Goal: Information Seeking & Learning: Find specific fact

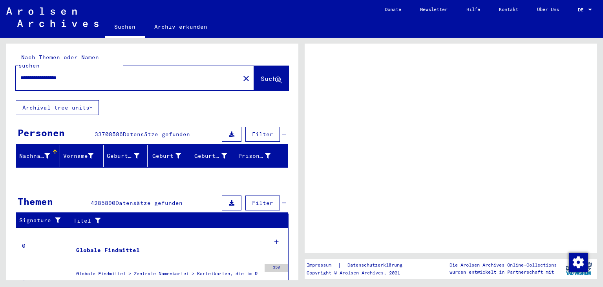
click at [588, 9] on div at bounding box center [590, 10] width 7 height 6
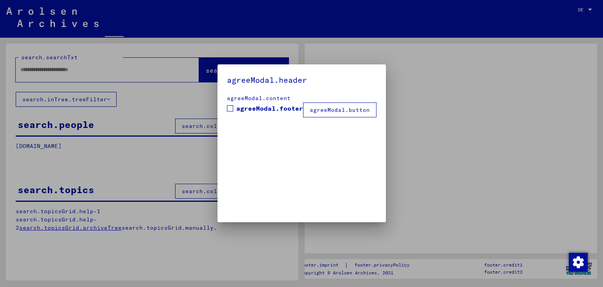
type input "**********"
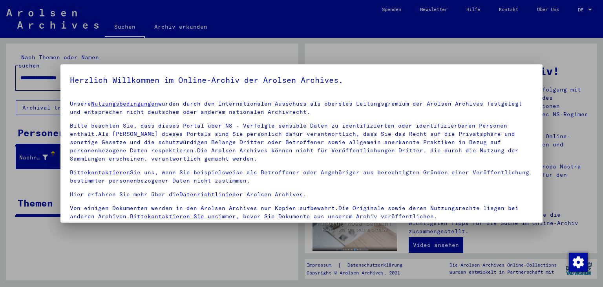
scroll to position [2, 0]
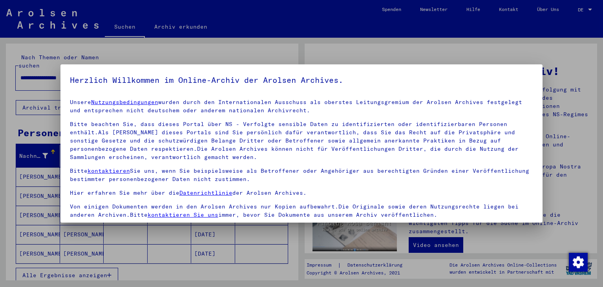
click at [589, 7] on div at bounding box center [301, 143] width 603 height 287
click at [500, 28] on div at bounding box center [301, 143] width 603 height 287
click at [332, 191] on p "Hier erfahren Sie mehr über die Datenrichtlinie der Arolsen Archives." at bounding box center [302, 193] width 464 height 8
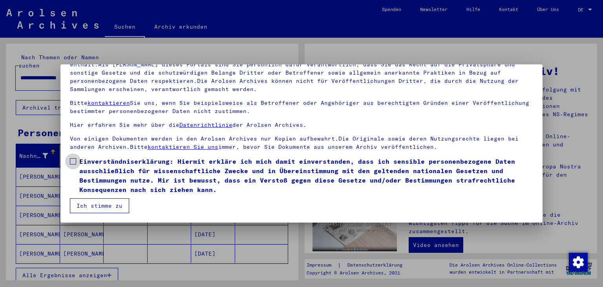
click at [72, 165] on label "Einverständniserklärung: Hiermit erkläre ich mich damit einverstanden, dass ich…" at bounding box center [302, 176] width 464 height 38
click at [100, 206] on button "Ich stimme zu" at bounding box center [99, 205] width 59 height 15
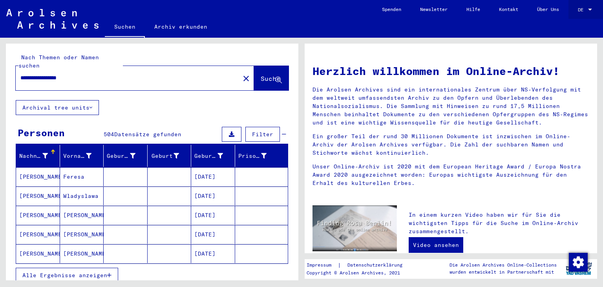
click at [592, 12] on div at bounding box center [590, 10] width 7 height 6
click at [580, 16] on span "English" at bounding box center [570, 14] width 19 height 6
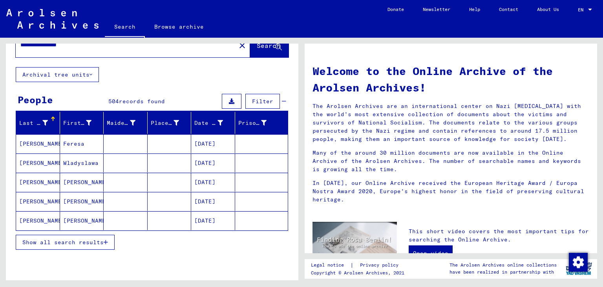
scroll to position [43, 0]
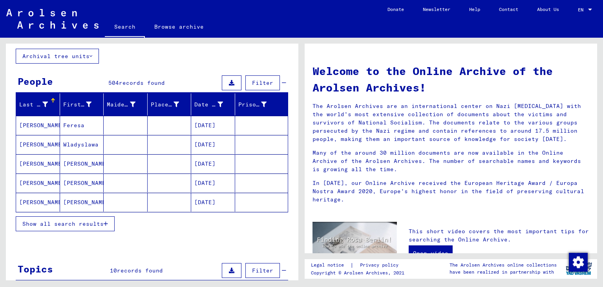
click at [75, 223] on span "Show all search results" at bounding box center [62, 223] width 81 height 7
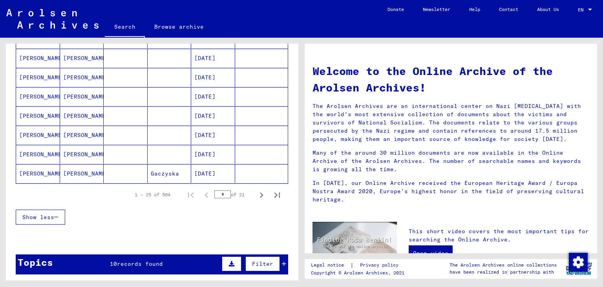
scroll to position [477, 0]
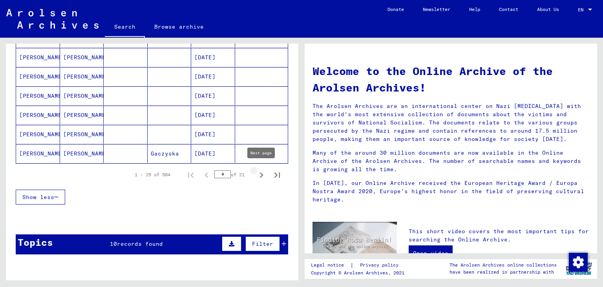
click at [262, 172] on icon "Next page" at bounding box center [262, 175] width 4 height 6
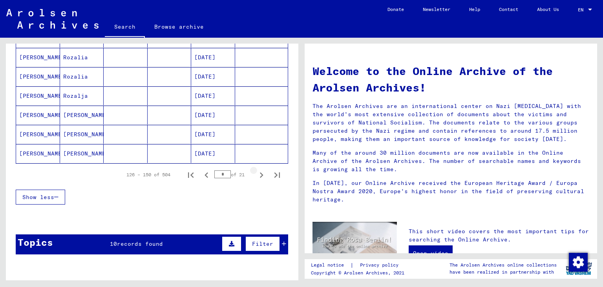
click at [262, 172] on icon "Next page" at bounding box center [262, 175] width 4 height 6
click at [209, 170] on icon "Previous page" at bounding box center [206, 175] width 11 height 11
click at [257, 175] on icon "Next page" at bounding box center [261, 175] width 11 height 11
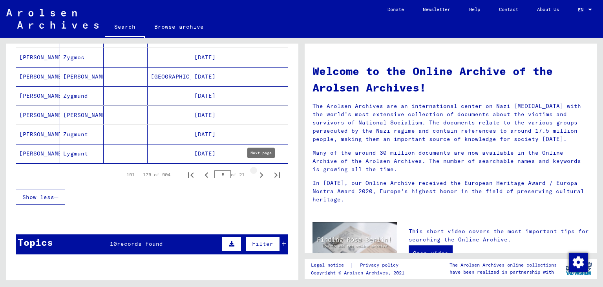
click at [260, 172] on icon "Next page" at bounding box center [261, 175] width 11 height 11
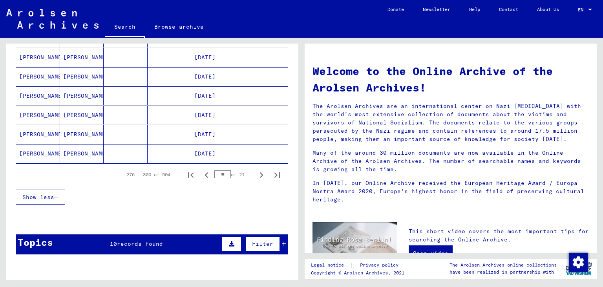
click at [260, 172] on icon "Next page" at bounding box center [261, 175] width 11 height 11
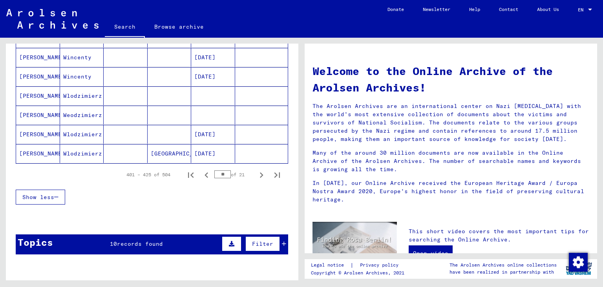
click at [260, 172] on icon "Next page" at bounding box center [261, 175] width 11 height 11
type input "**"
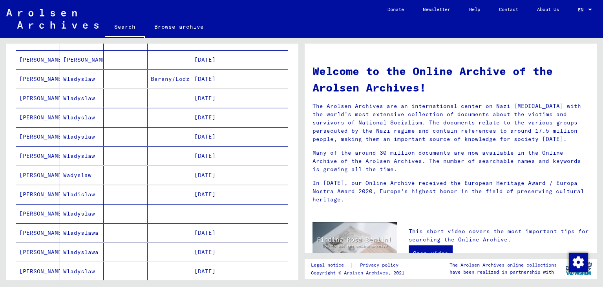
scroll to position [86, 0]
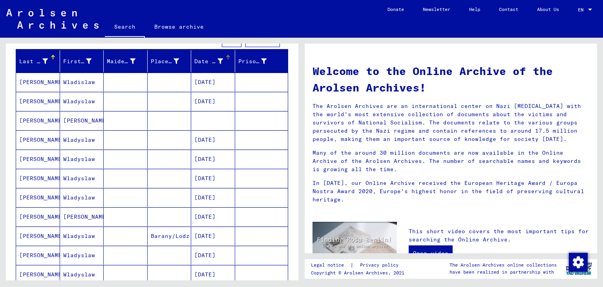
click at [212, 61] on div "Date of Birth" at bounding box center [208, 61] width 29 height 8
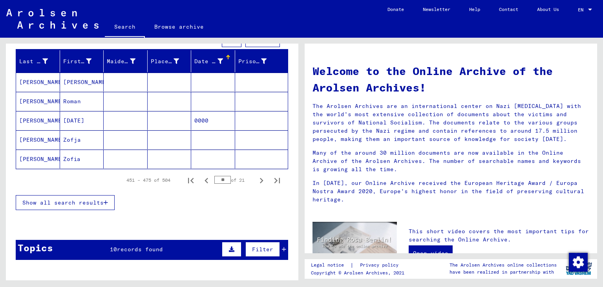
click at [212, 59] on div "Date of Birth" at bounding box center [208, 61] width 29 height 8
click at [95, 196] on button "Show all search results" at bounding box center [65, 202] width 99 height 15
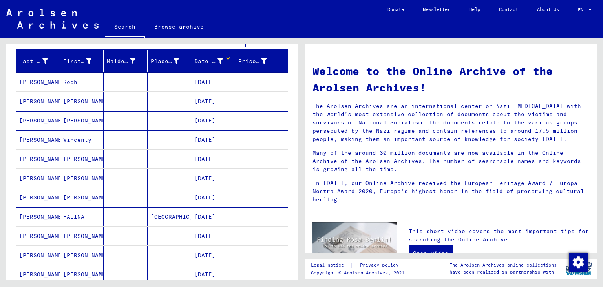
click at [228, 55] on div at bounding box center [228, 57] width 1 height 4
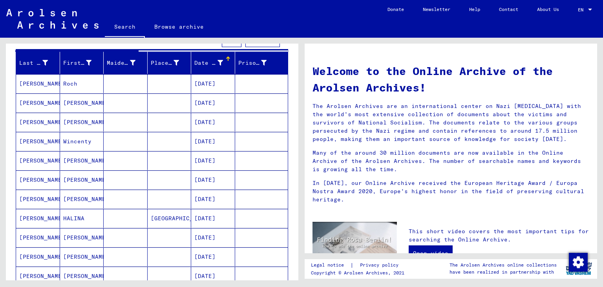
click at [220, 61] on div "Date of Birth" at bounding box center [208, 63] width 29 height 8
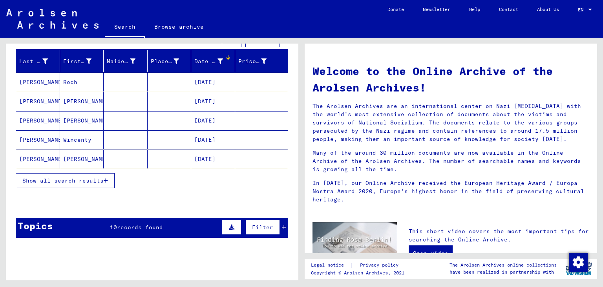
click at [208, 59] on div "Date of Birth" at bounding box center [208, 61] width 29 height 8
click at [82, 180] on span "Show all search results" at bounding box center [62, 180] width 81 height 7
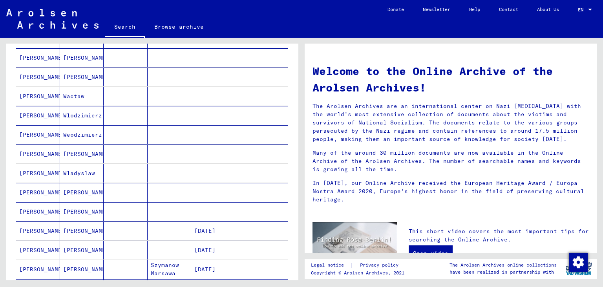
scroll to position [434, 0]
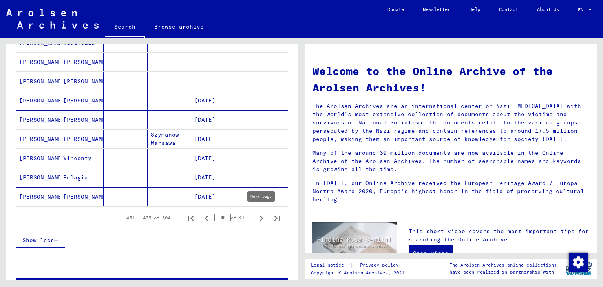
click at [260, 216] on icon "Next page" at bounding box center [261, 218] width 11 height 11
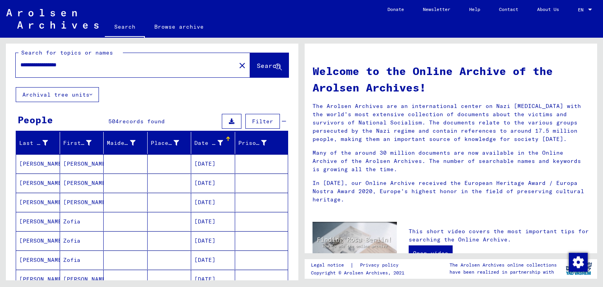
scroll to position [0, 0]
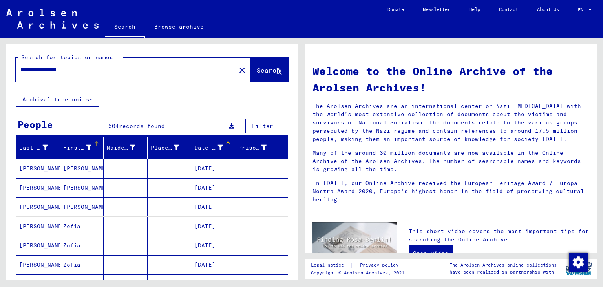
click at [89, 148] on div "First Name" at bounding box center [77, 148] width 29 height 8
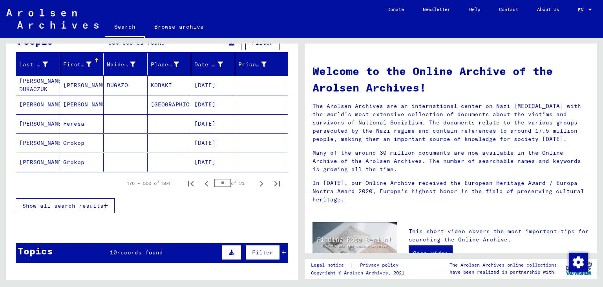
scroll to position [86, 0]
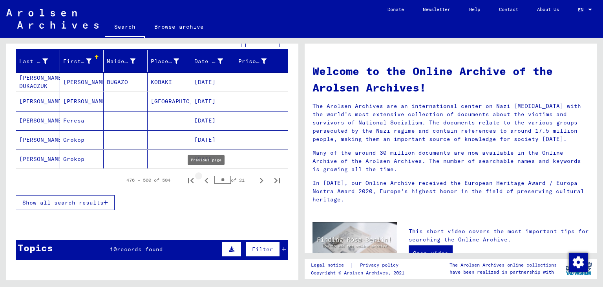
click at [209, 180] on icon "Previous page" at bounding box center [206, 180] width 11 height 11
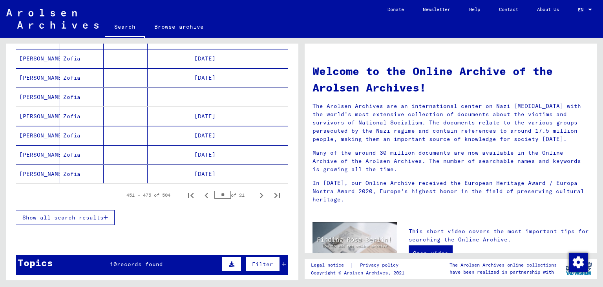
scroll to position [477, 0]
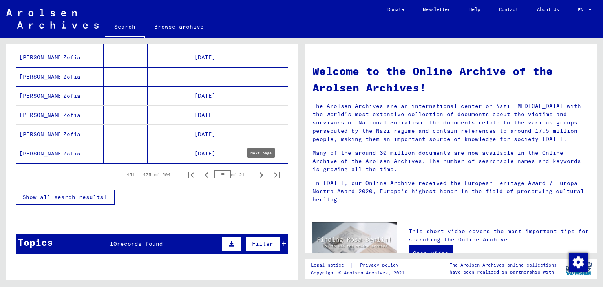
click at [259, 172] on icon "Next page" at bounding box center [261, 175] width 11 height 11
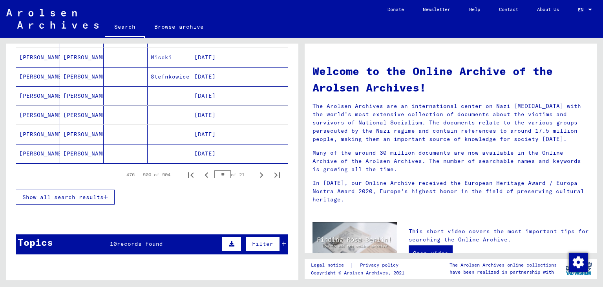
click at [259, 172] on icon "Next page" at bounding box center [261, 175] width 11 height 11
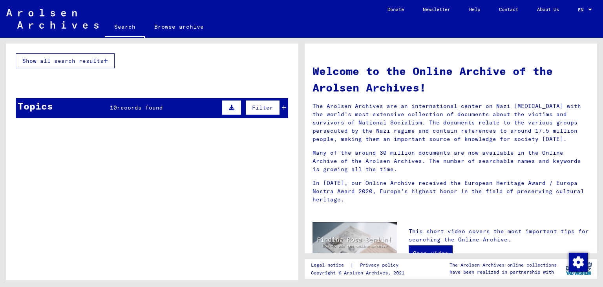
scroll to position [39, 0]
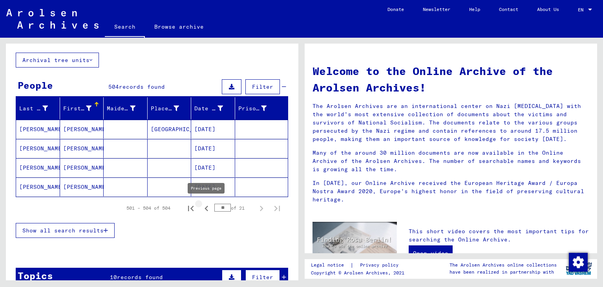
click at [208, 208] on icon "Previous page" at bounding box center [206, 208] width 11 height 11
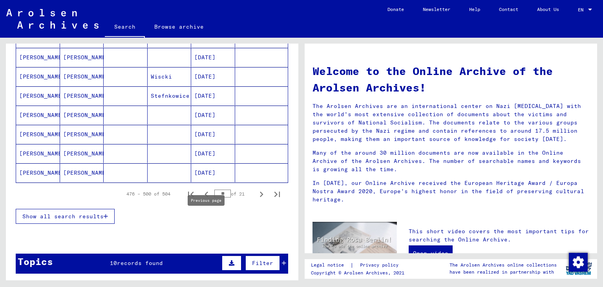
scroll to position [473, 0]
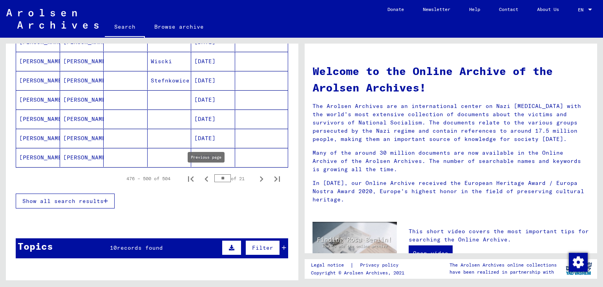
click at [206, 177] on icon "Previous page" at bounding box center [207, 179] width 4 height 6
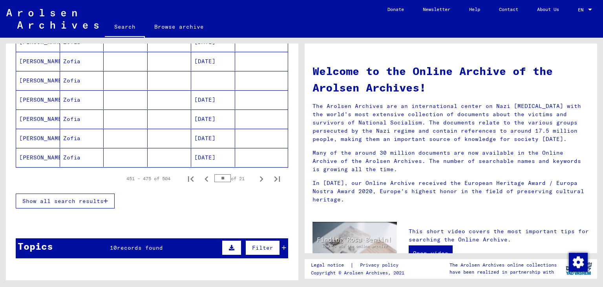
click at [206, 177] on icon "Previous page" at bounding box center [207, 179] width 4 height 6
click at [261, 178] on icon "Next page" at bounding box center [262, 179] width 4 height 6
type input "**"
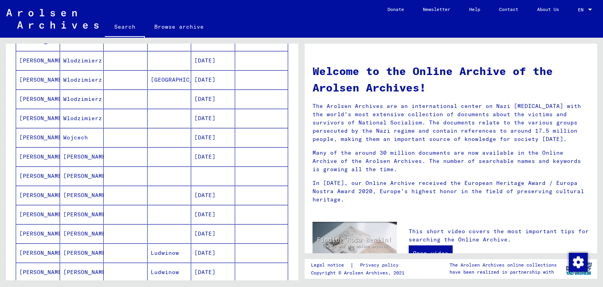
scroll to position [126, 0]
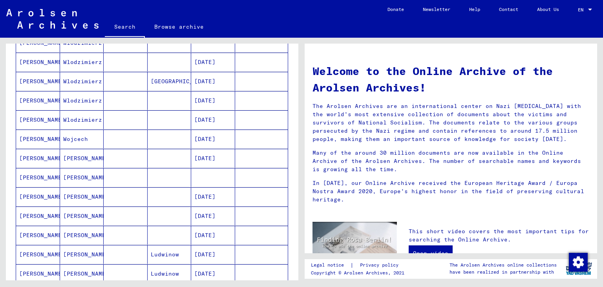
click at [67, 175] on mat-cell "[PERSON_NAME]" at bounding box center [82, 177] width 44 height 19
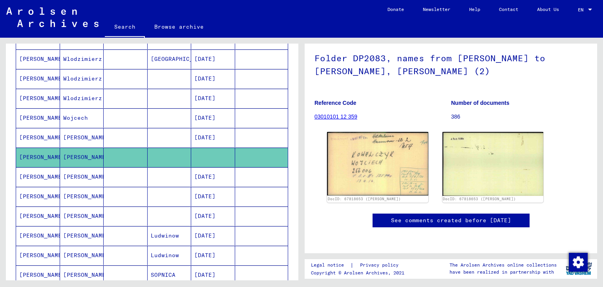
scroll to position [169, 0]
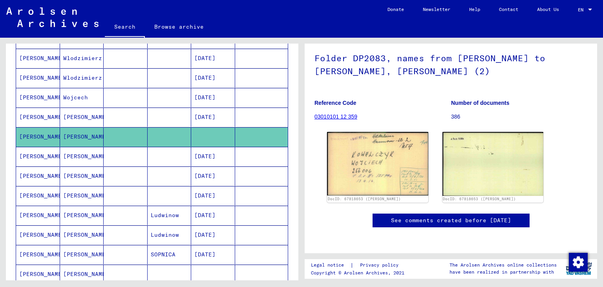
click at [81, 155] on mat-cell "[PERSON_NAME]" at bounding box center [82, 156] width 44 height 19
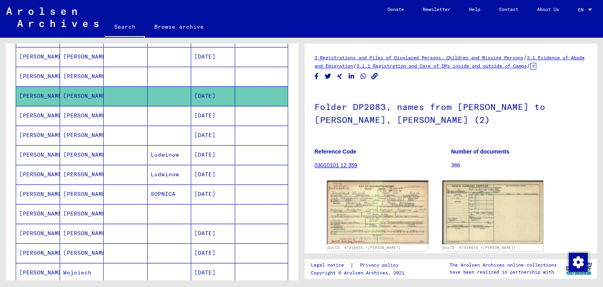
scroll to position [256, 0]
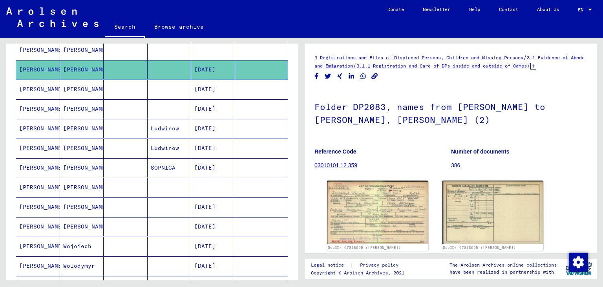
click at [75, 90] on mat-cell "[PERSON_NAME]" at bounding box center [82, 89] width 44 height 19
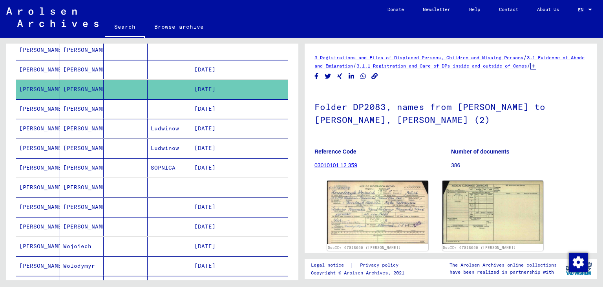
click at [81, 106] on mat-cell "[PERSON_NAME]" at bounding box center [82, 108] width 44 height 19
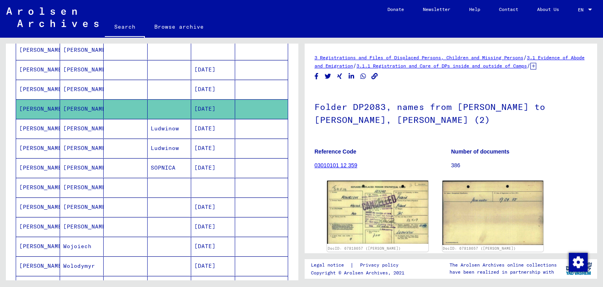
scroll to position [299, 0]
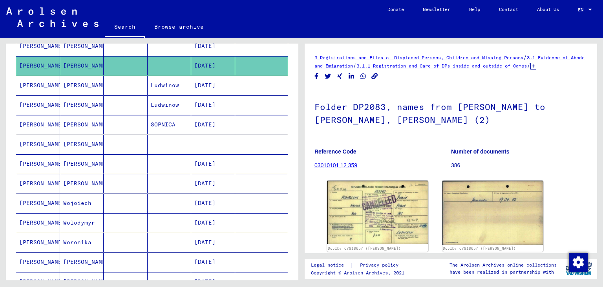
click at [78, 138] on mat-cell "[PERSON_NAME]" at bounding box center [82, 144] width 44 height 19
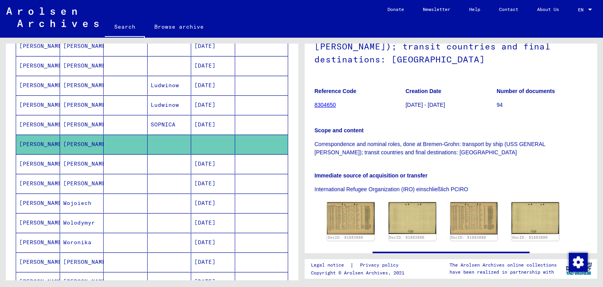
scroll to position [130, 0]
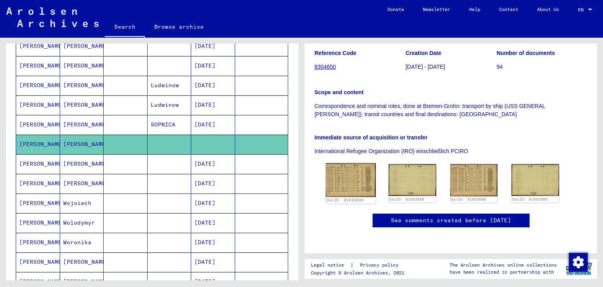
click at [345, 167] on img at bounding box center [351, 180] width 50 height 34
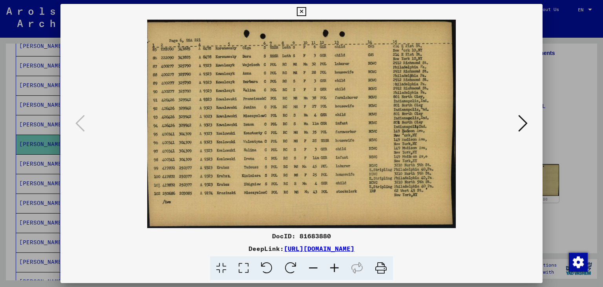
click at [306, 12] on icon at bounding box center [301, 11] width 9 height 9
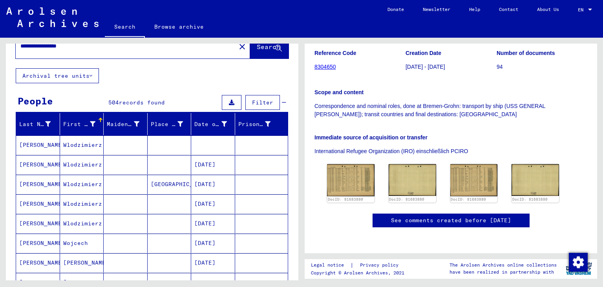
scroll to position [16, 0]
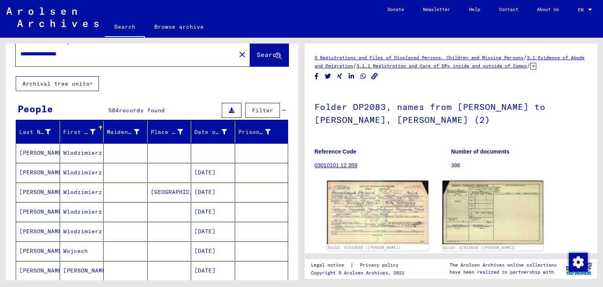
click at [250, 59] on button "Search" at bounding box center [269, 54] width 39 height 24
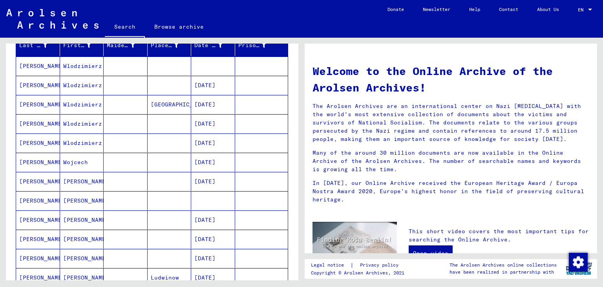
scroll to position [146, 0]
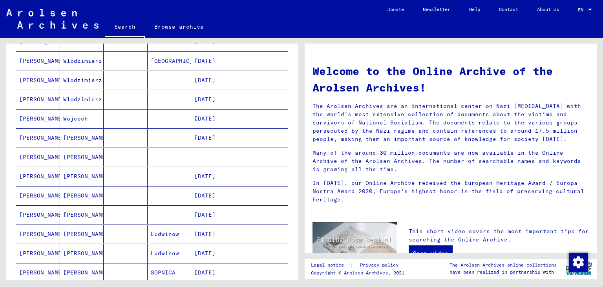
click at [90, 161] on mat-cell "[PERSON_NAME]" at bounding box center [82, 157] width 44 height 19
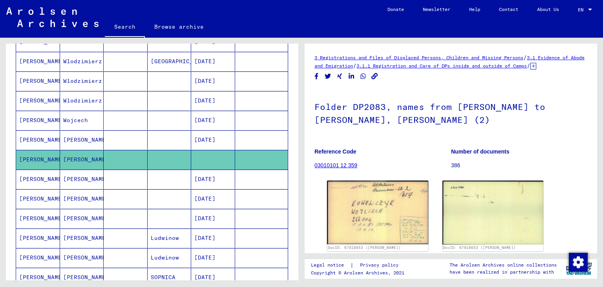
scroll to position [86, 0]
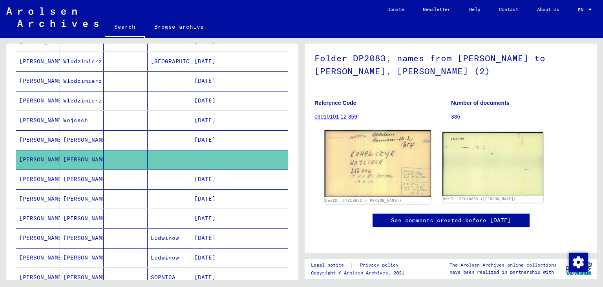
click at [358, 141] on img at bounding box center [378, 163] width 106 height 67
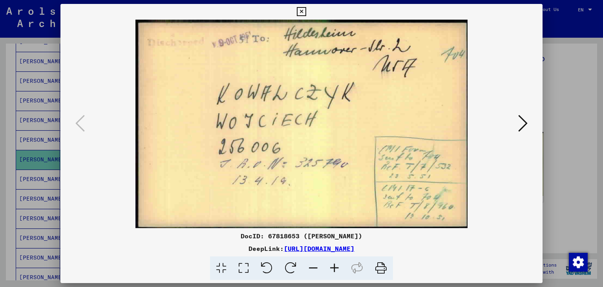
click at [524, 122] on icon at bounding box center [523, 123] width 9 height 19
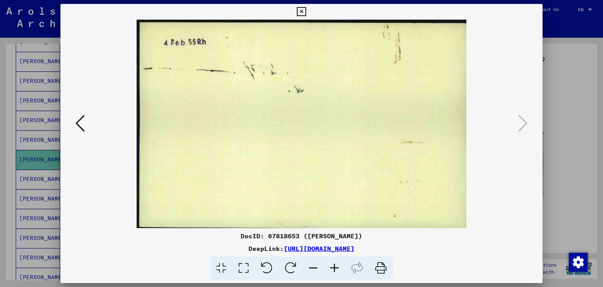
click at [306, 12] on icon at bounding box center [301, 11] width 9 height 9
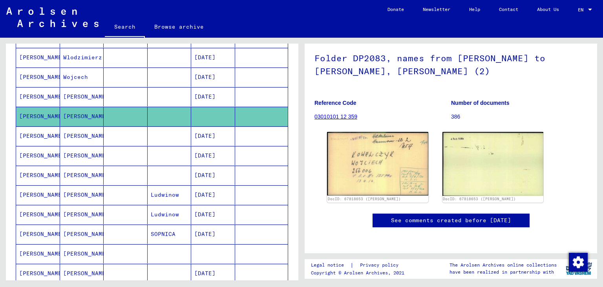
scroll to position [233, 0]
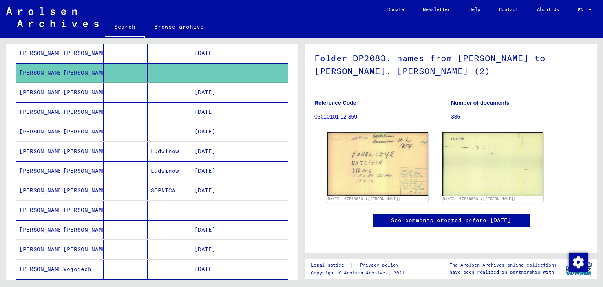
click at [75, 210] on mat-cell "[PERSON_NAME]" at bounding box center [82, 210] width 44 height 19
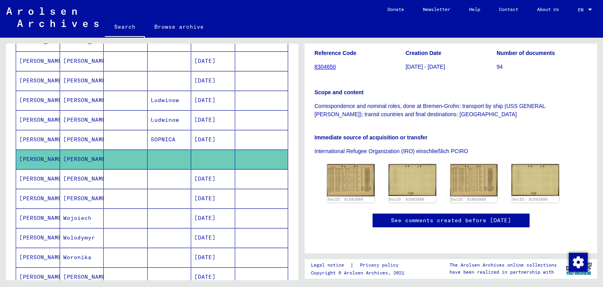
scroll to position [320, 0]
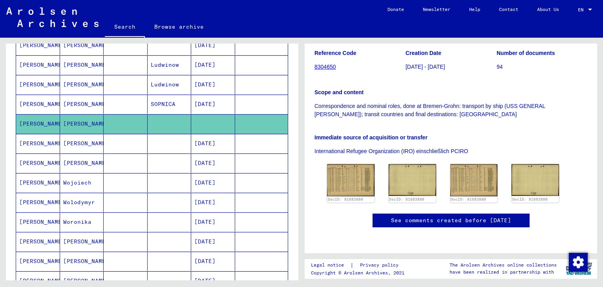
click at [84, 142] on mat-cell "[PERSON_NAME]" at bounding box center [82, 143] width 44 height 19
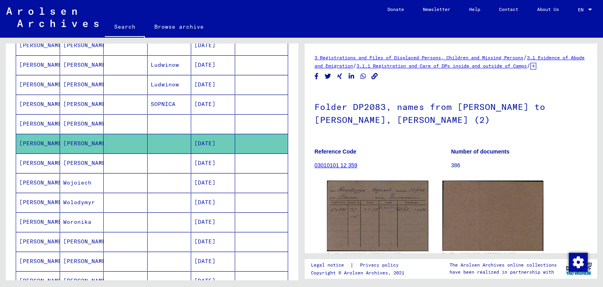
click at [78, 160] on mat-cell "[PERSON_NAME]" at bounding box center [82, 163] width 44 height 19
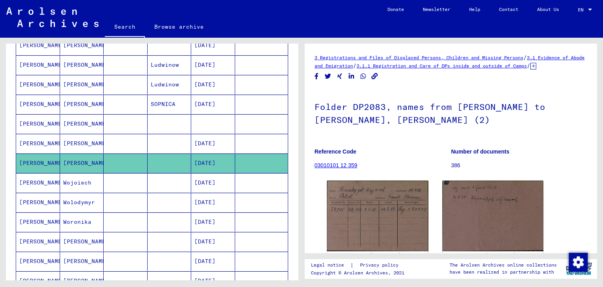
click at [77, 184] on mat-cell "Wojoiech" at bounding box center [82, 182] width 44 height 19
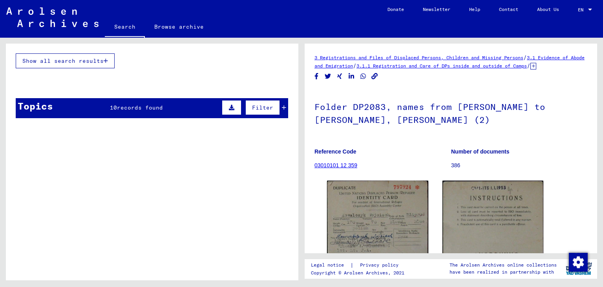
scroll to position [624, 0]
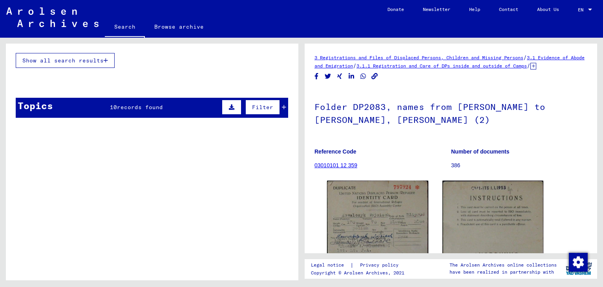
click at [158, 104] on span "records found" at bounding box center [140, 107] width 46 height 7
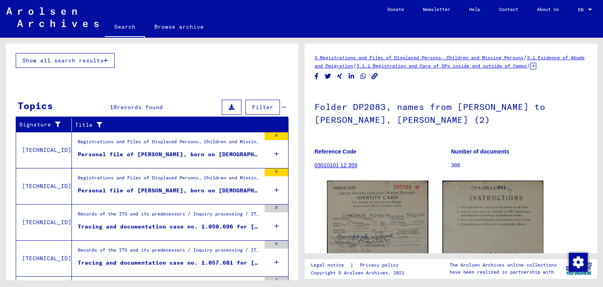
click at [276, 147] on icon at bounding box center [277, 154] width 4 height 28
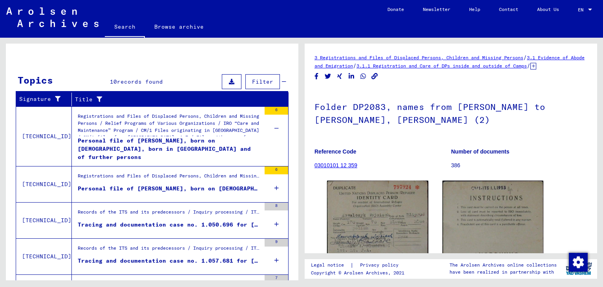
scroll to position [667, 0]
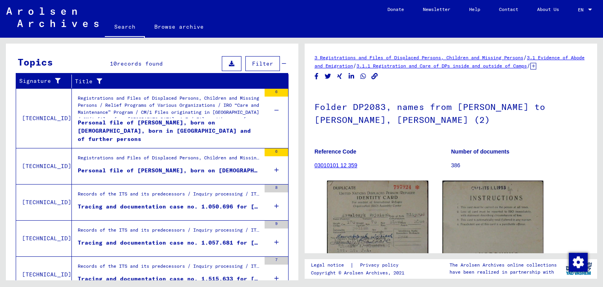
click at [276, 163] on icon at bounding box center [277, 170] width 4 height 28
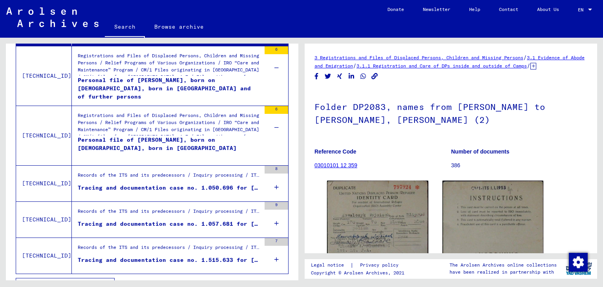
scroll to position [710, 0]
click at [279, 181] on div "8" at bounding box center [277, 182] width 24 height 35
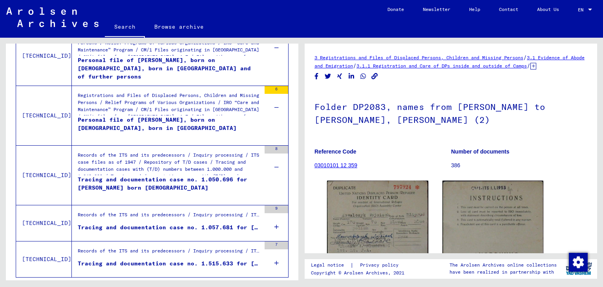
scroll to position [743, 0]
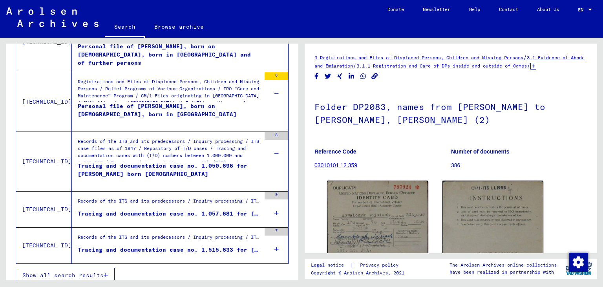
click at [276, 205] on icon at bounding box center [277, 214] width 4 height 28
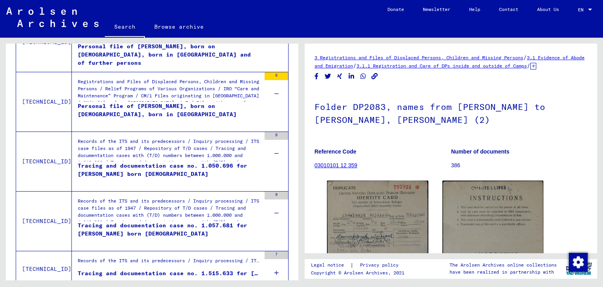
scroll to position [767, 0]
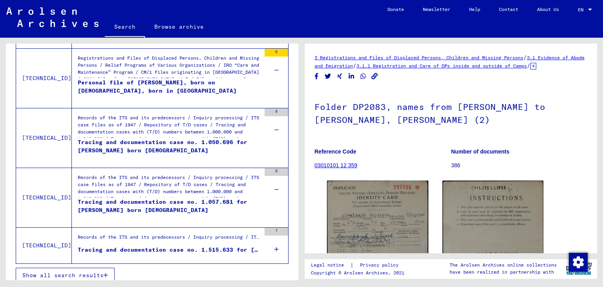
click at [193, 198] on div "Tracing and documentation case no. 1.057.681 for [PERSON_NAME] born [DEMOGRAPHI…" at bounding box center [169, 210] width 183 height 24
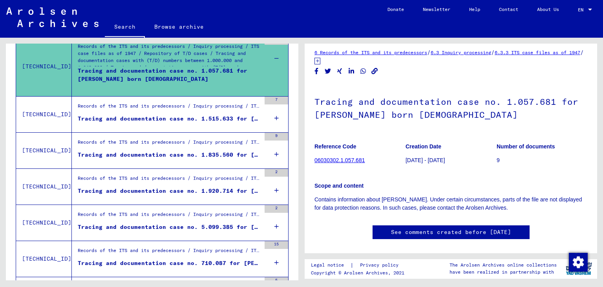
scroll to position [343, 0]
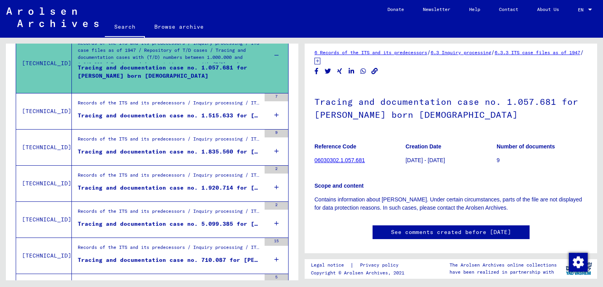
click at [277, 111] on mat-cell at bounding box center [261, 120] width 53 height 19
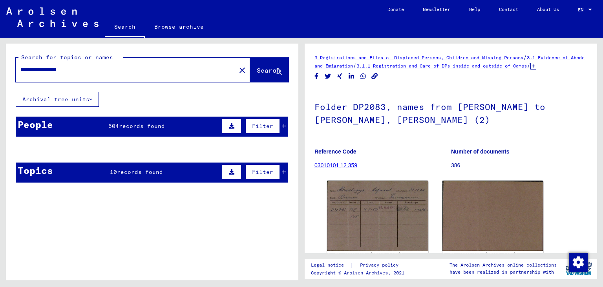
click at [145, 177] on mat-cell at bounding box center [126, 168] width 44 height 19
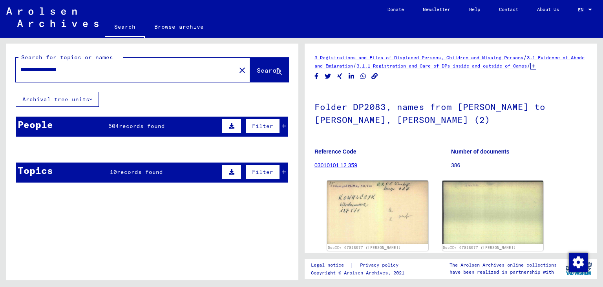
click at [285, 172] on mat-cell at bounding box center [261, 168] width 53 height 19
click at [268, 67] on span "Search" at bounding box center [269, 70] width 24 height 8
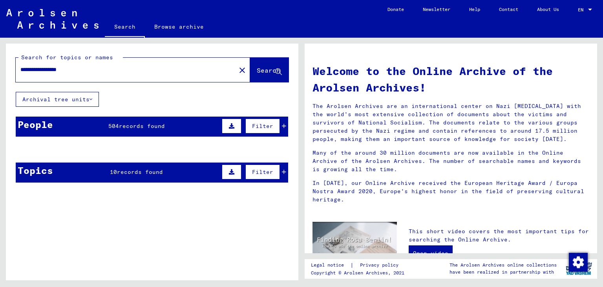
click at [187, 175] on mat-cell at bounding box center [170, 168] width 44 height 19
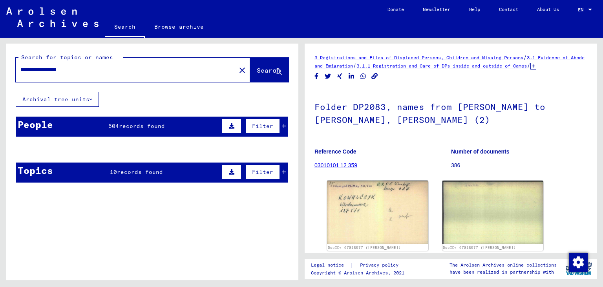
click at [108, 164] on mat-cell at bounding box center [126, 168] width 44 height 19
click at [131, 165] on mat-cell at bounding box center [126, 168] width 44 height 19
click at [131, 174] on mat-cell at bounding box center [126, 168] width 44 height 19
click at [264, 171] on span "Filter" at bounding box center [262, 172] width 21 height 7
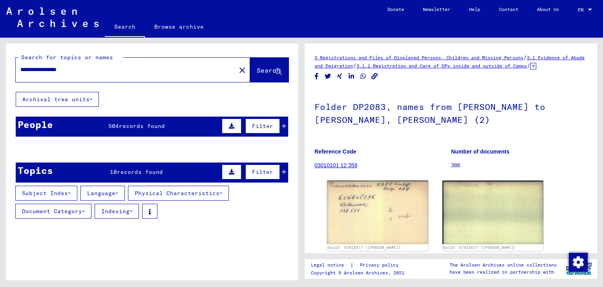
click at [264, 171] on span "Filter" at bounding box center [262, 172] width 21 height 7
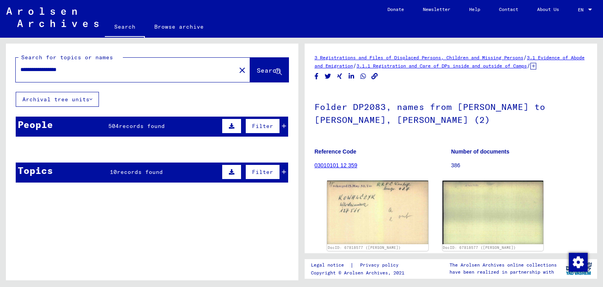
click at [282, 171] on mat-cell at bounding box center [261, 168] width 53 height 19
click at [284, 169] on mat-cell at bounding box center [261, 168] width 53 height 19
click at [282, 171] on mat-cell at bounding box center [261, 168] width 53 height 19
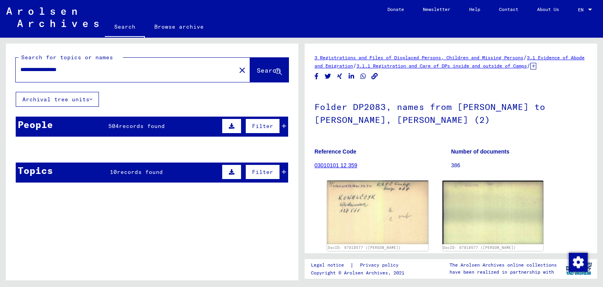
click at [282, 171] on mat-cell at bounding box center [261, 168] width 53 height 19
click at [90, 103] on button "Archival tree units" at bounding box center [57, 99] width 83 height 15
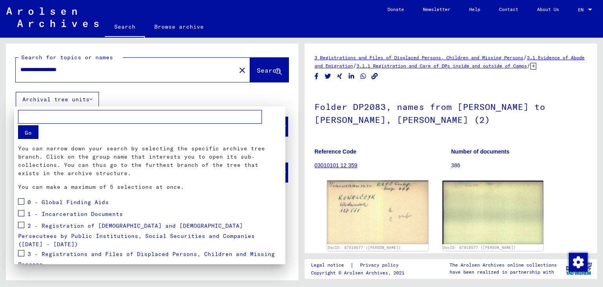
click at [34, 138] on button "Go" at bounding box center [28, 132] width 20 height 14
click at [37, 128] on button "Go" at bounding box center [28, 132] width 20 height 14
click at [22, 201] on span at bounding box center [21, 201] width 6 height 6
click at [18, 217] on mat-card "Go You can narrow down your search by selecting the specific archive tree branc…" at bounding box center [149, 233] width 271 height 254
click at [22, 213] on span at bounding box center [21, 213] width 6 height 6
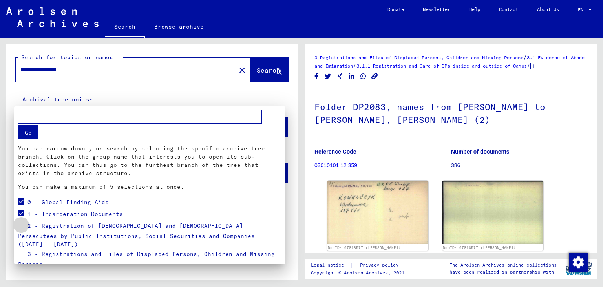
click at [22, 227] on span at bounding box center [21, 225] width 6 height 6
click at [22, 250] on span at bounding box center [21, 253] width 6 height 6
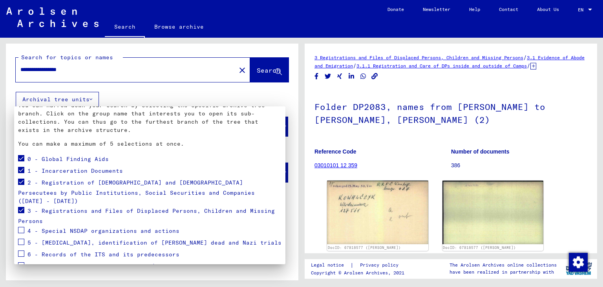
scroll to position [79, 0]
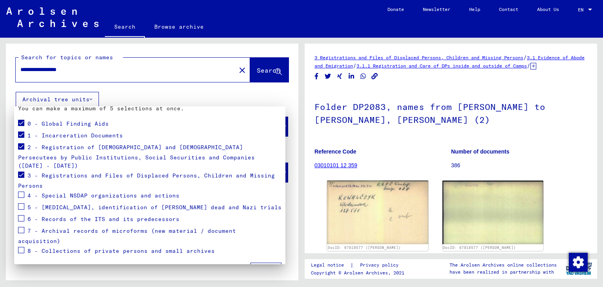
click at [22, 192] on span at bounding box center [21, 195] width 6 height 6
click at [21, 204] on mat-checkbox at bounding box center [21, 208] width 6 height 12
click at [21, 204] on span at bounding box center [21, 207] width 6 height 6
click at [24, 215] on span at bounding box center [21, 218] width 6 height 6
click at [21, 192] on span at bounding box center [21, 195] width 6 height 6
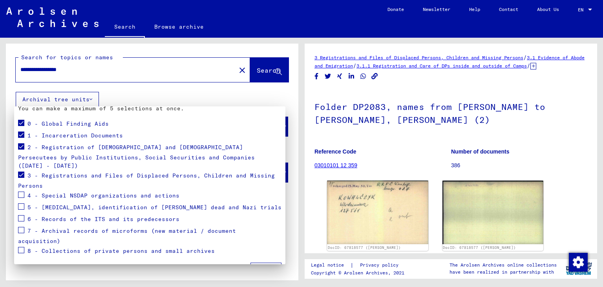
click at [268, 267] on span "Apply" at bounding box center [266, 270] width 18 height 7
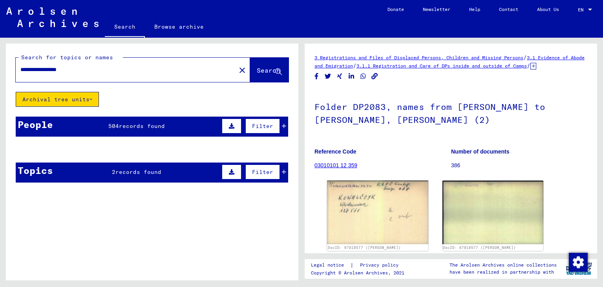
click at [131, 169] on mat-cell at bounding box center [126, 170] width 44 height 19
click at [240, 168] on button at bounding box center [232, 172] width 20 height 15
click at [62, 194] on button at bounding box center [56, 193] width 25 height 15
click at [128, 23] on link "Search" at bounding box center [125, 27] width 40 height 20
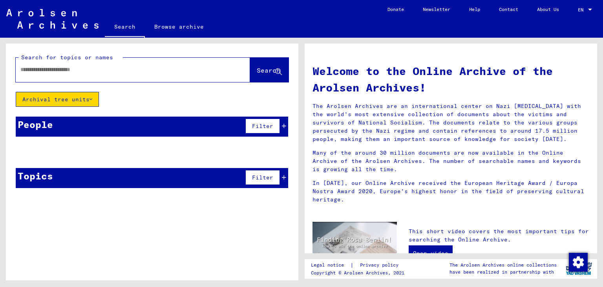
click at [94, 101] on button "Archival tree units" at bounding box center [57, 99] width 83 height 15
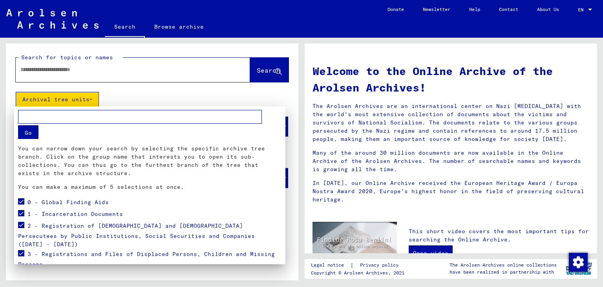
click at [17, 199] on mat-card "Go You can narrow down your search by selecting the specific archive tree branc…" at bounding box center [149, 233] width 271 height 254
click at [20, 201] on span at bounding box center [21, 201] width 6 height 6
click at [20, 211] on span at bounding box center [21, 213] width 6 height 6
click at [21, 225] on span at bounding box center [21, 225] width 6 height 6
click at [21, 250] on span at bounding box center [21, 253] width 6 height 6
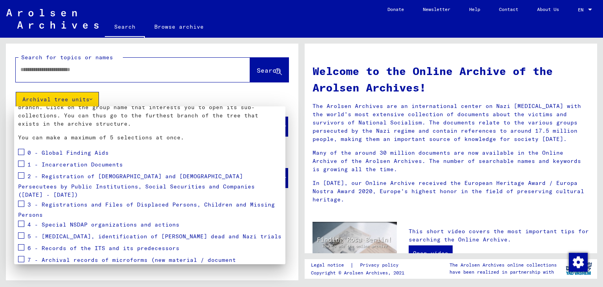
scroll to position [79, 0]
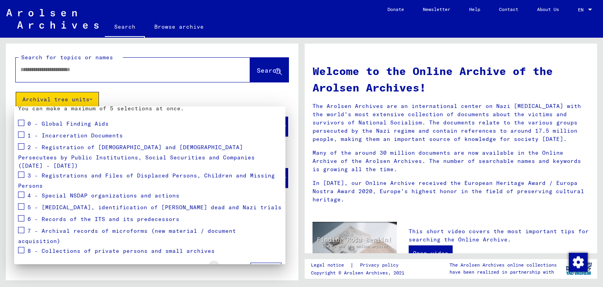
click at [239, 267] on span "Reset" at bounding box center [233, 270] width 18 height 7
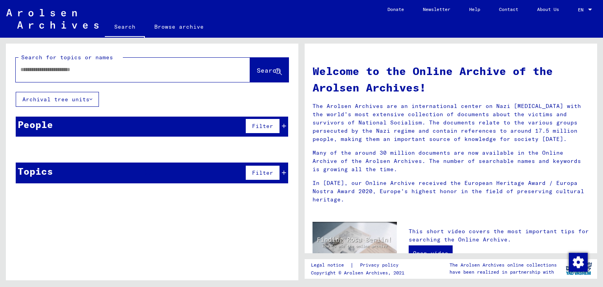
click at [92, 68] on input "text" at bounding box center [123, 70] width 206 height 8
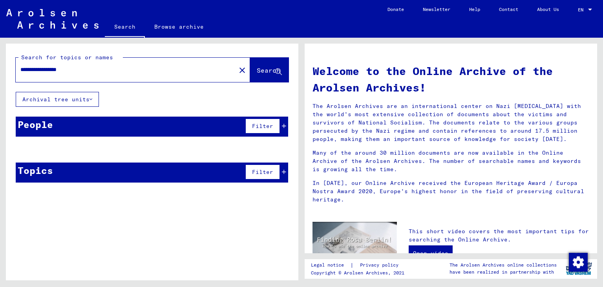
type input "**********"
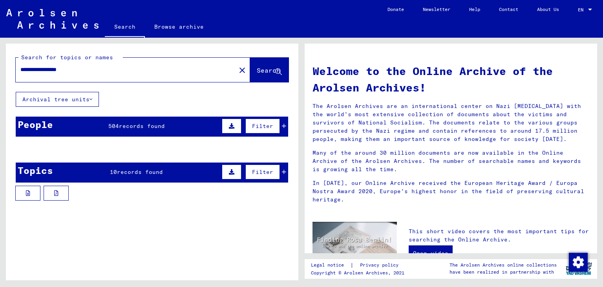
click at [127, 172] on mat-cell at bounding box center [126, 168] width 44 height 19
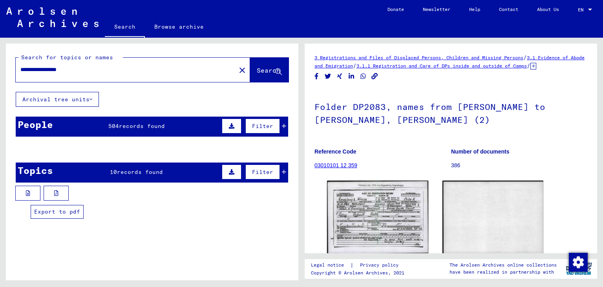
click at [52, 195] on button at bounding box center [56, 193] width 25 height 15
click at [73, 13] on img at bounding box center [52, 17] width 92 height 20
